Goal: Transaction & Acquisition: Book appointment/travel/reservation

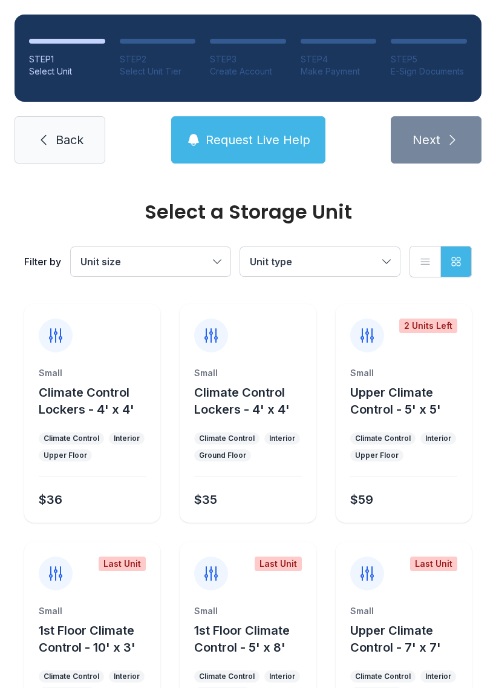
scroll to position [1, 0]
click at [376, 255] on span "Unit type" at bounding box center [314, 261] width 128 height 15
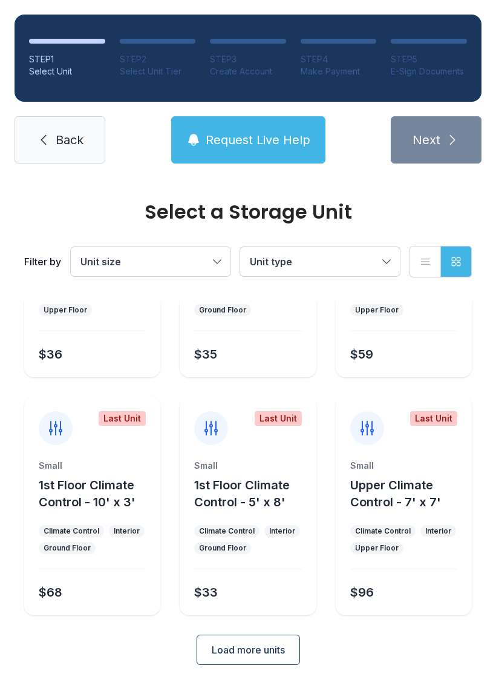
scroll to position [144, 0]
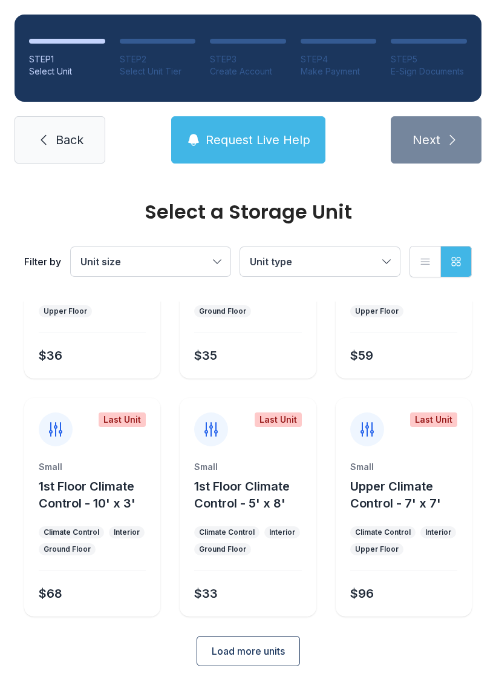
click at [275, 656] on span "Load more units" at bounding box center [248, 650] width 73 height 15
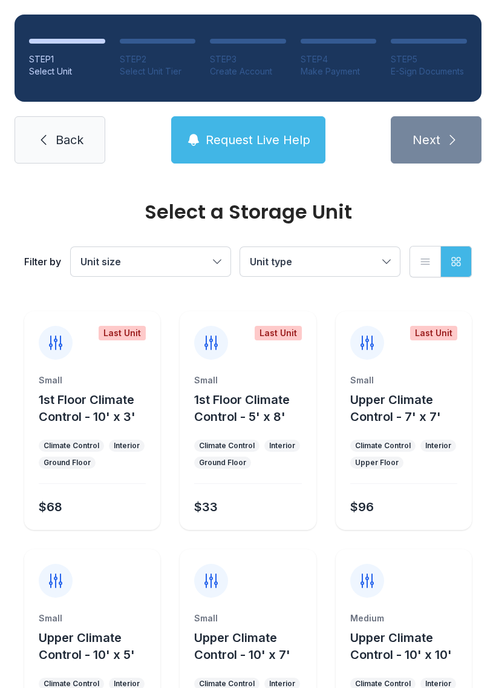
scroll to position [231, 0]
click at [238, 579] on div at bounding box center [248, 572] width 136 height 48
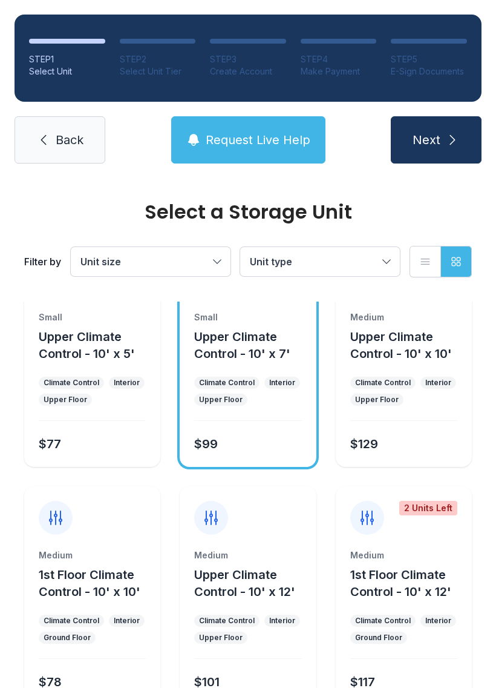
click at [443, 128] on button "Next" at bounding box center [436, 139] width 91 height 47
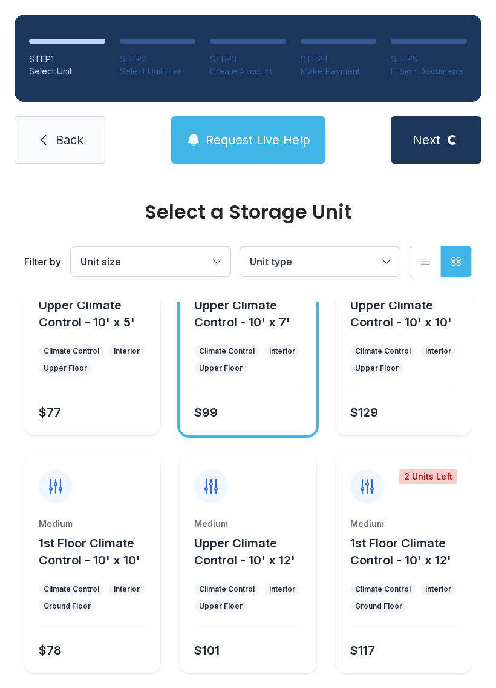
scroll to position [564, 0]
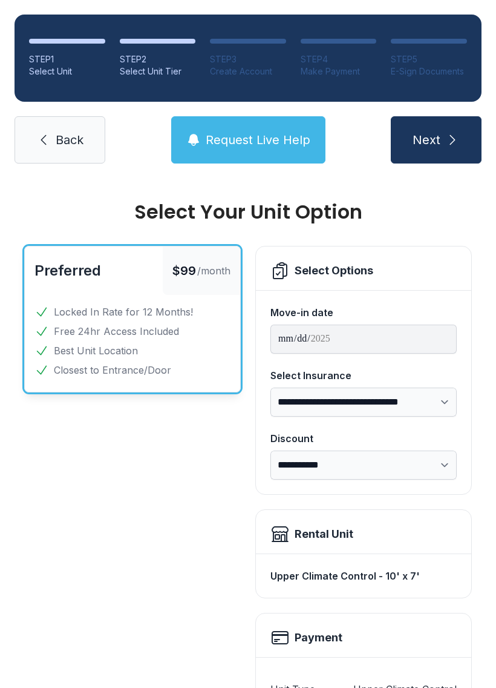
click at [449, 137] on icon "submit" at bounding box center [452, 140] width 15 height 15
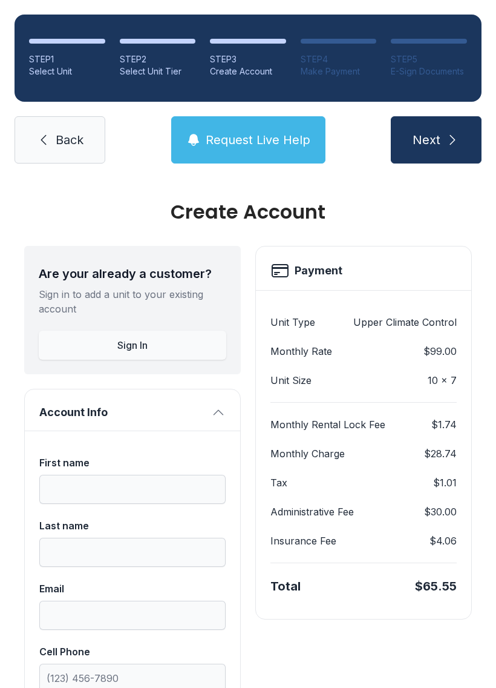
click at [70, 128] on link "Back" at bounding box center [60, 139] width 91 height 47
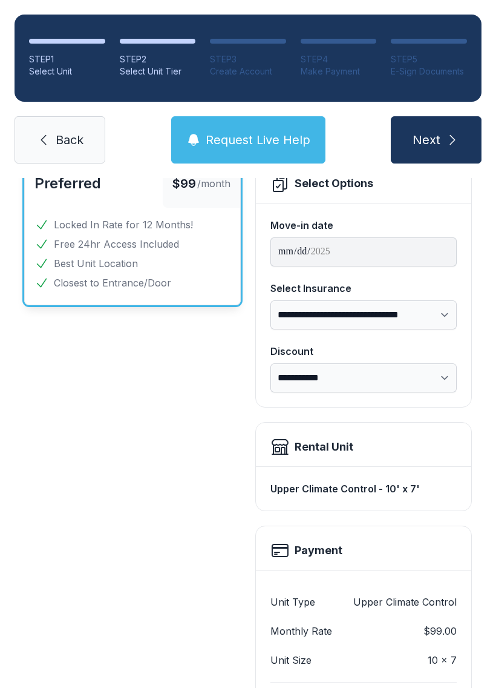
scroll to position [93, 0]
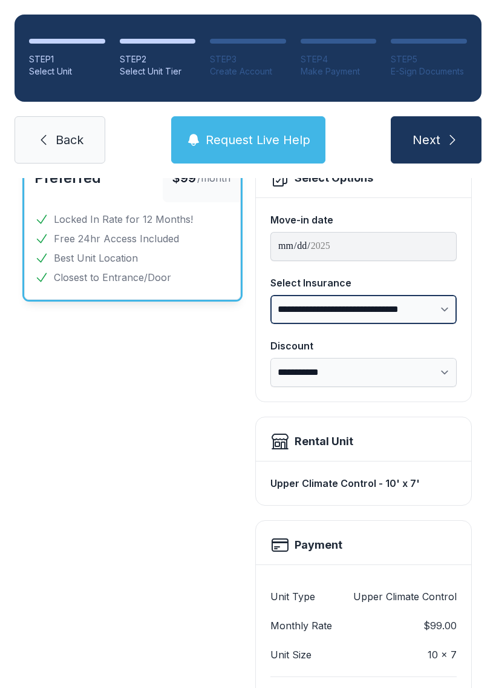
click at [443, 307] on select "**********" at bounding box center [364, 309] width 186 height 29
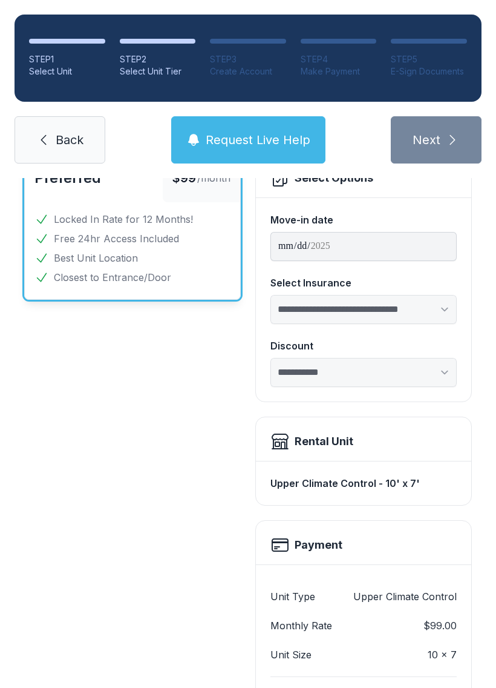
select select "****"
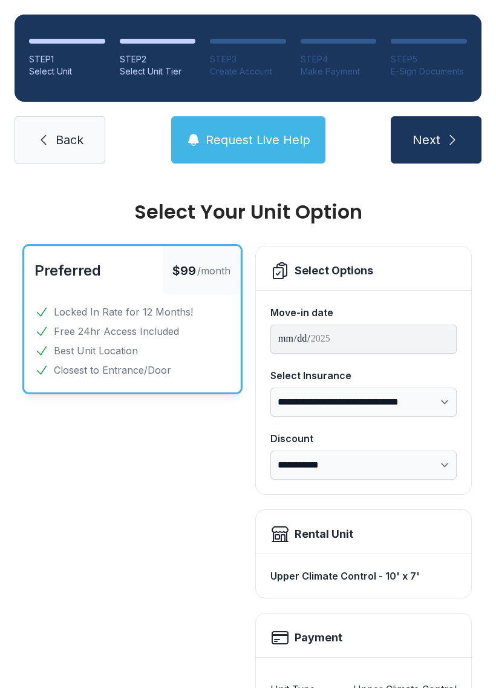
scroll to position [0, 0]
click at [482, 198] on div "**********" at bounding box center [248, 625] width 496 height 895
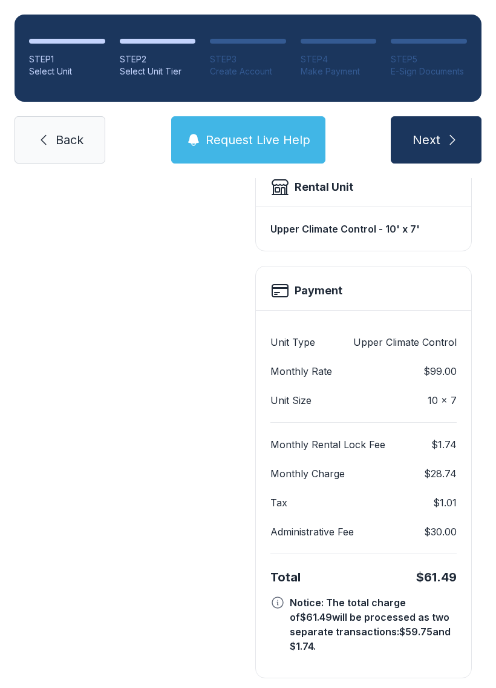
scroll to position [344, 0]
